Goal: Information Seeking & Learning: Learn about a topic

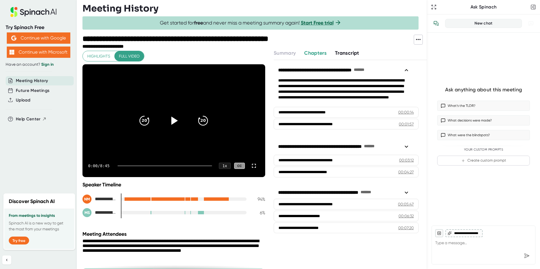
click at [171, 121] on icon at bounding box center [174, 121] width 6 height 8
click at [251, 167] on icon at bounding box center [253, 166] width 7 height 7
